Goal: Find specific page/section: Find specific page/section

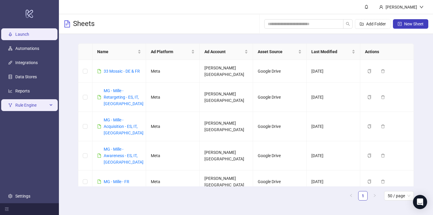
click at [50, 105] on icon at bounding box center [51, 105] width 3 height 0
click at [27, 106] on span "Rule Engine" at bounding box center [31, 105] width 32 height 12
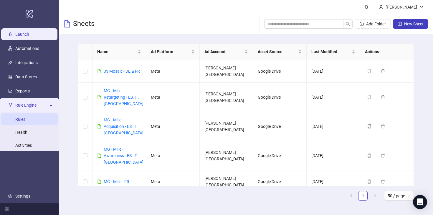
click at [21, 120] on link "Rules" at bounding box center [20, 119] width 10 height 5
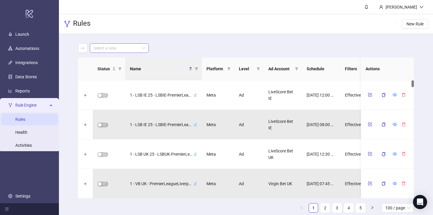
click at [142, 48] on span at bounding box center [119, 48] width 52 height 9
click at [168, 50] on div "Select a view" at bounding box center [246, 47] width 336 height 9
click at [229, 68] on icon "filter" at bounding box center [228, 68] width 3 height 3
click at [170, 57] on main "Select a view Status Name Platform Level Ad Account Schedule Filters Is Evaluat…" at bounding box center [246, 130] width 346 height 193
click at [50, 104] on div "Rule Engine" at bounding box center [29, 105] width 57 height 12
